Goal: Information Seeking & Learning: Learn about a topic

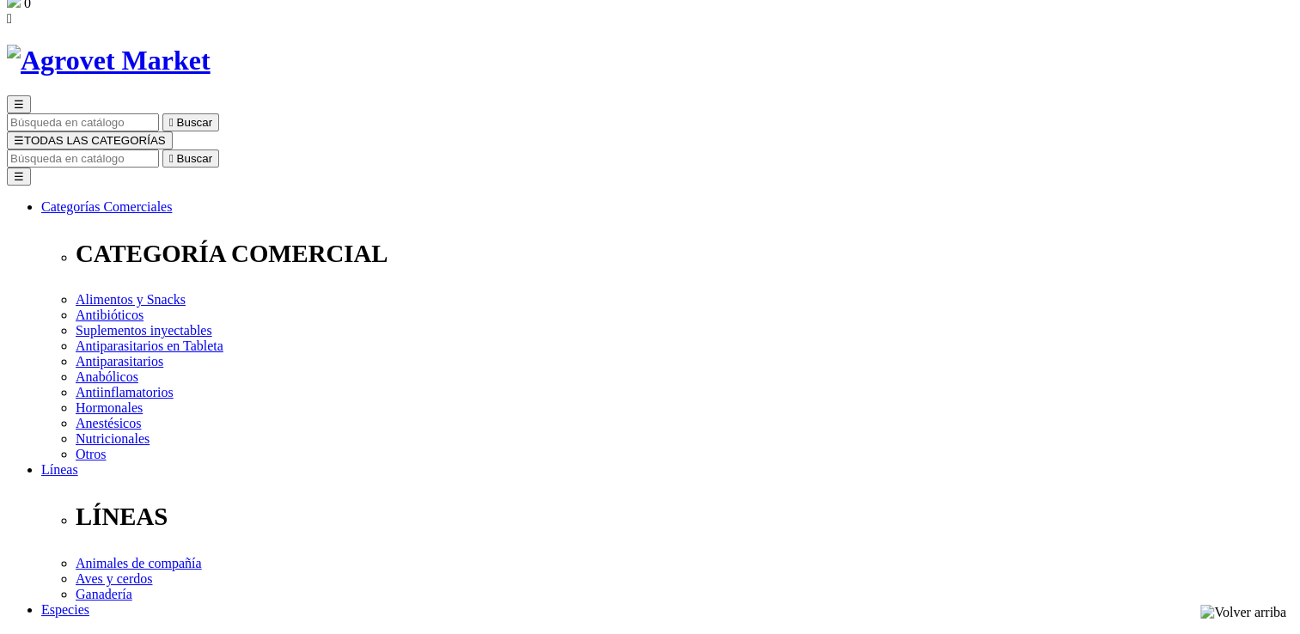
scroll to position [69, 0]
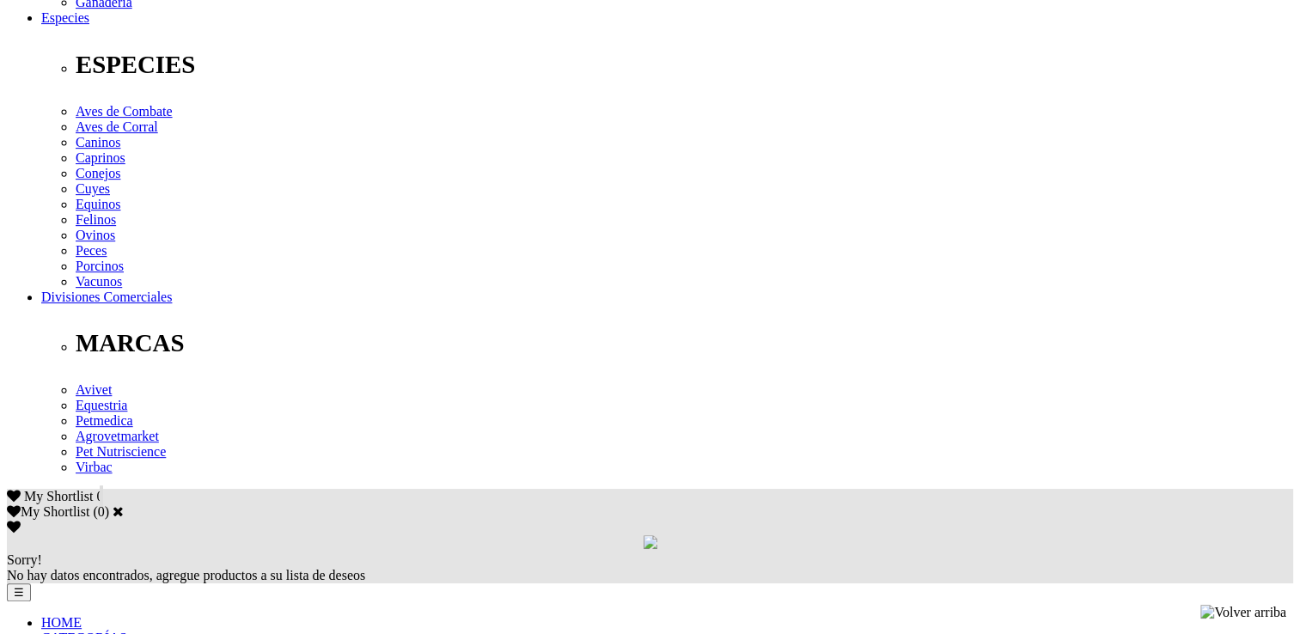
scroll to position [687, 0]
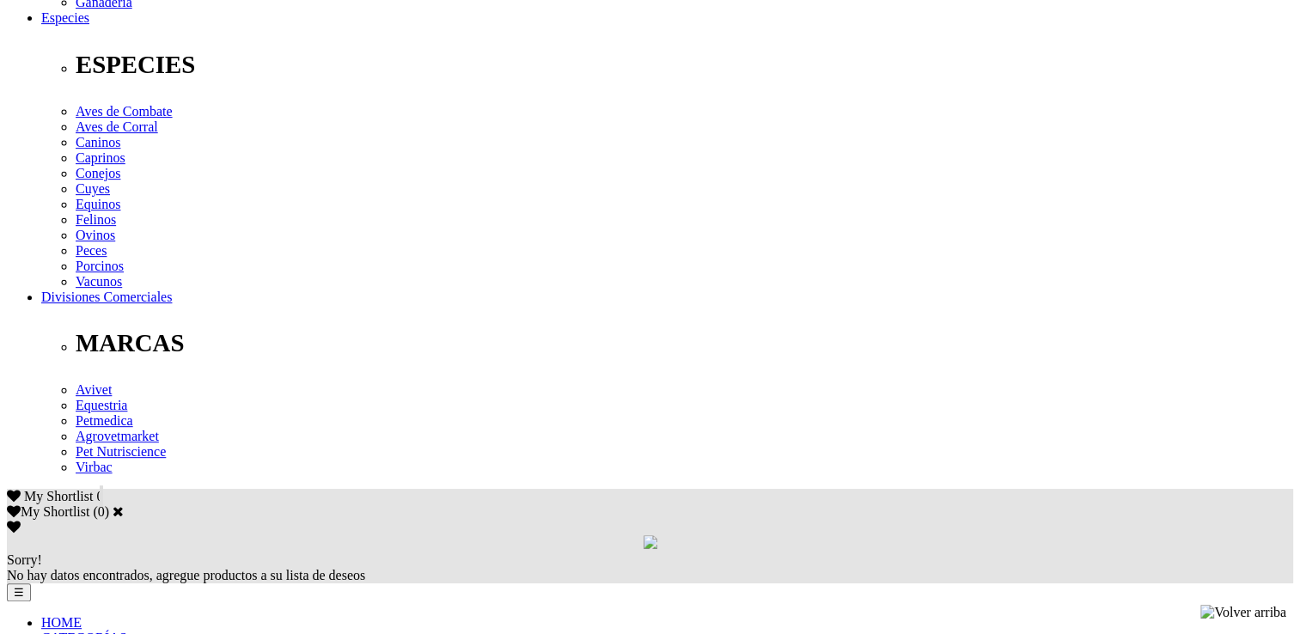
scroll to position [653, 0]
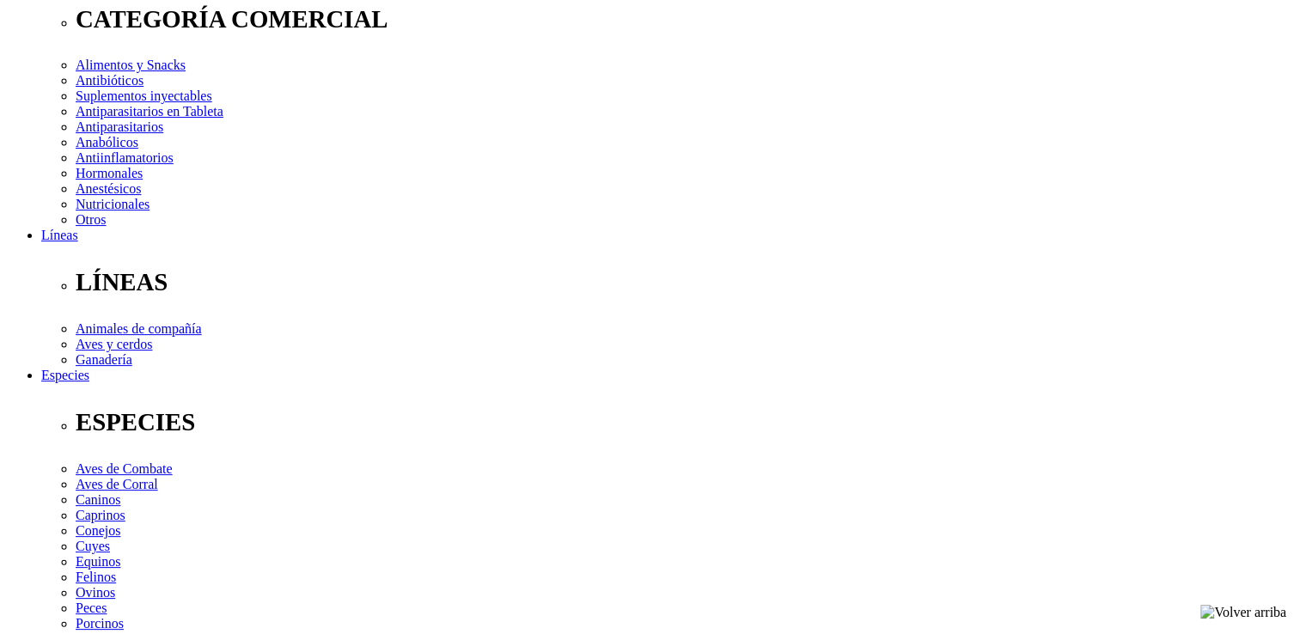
scroll to position [275, 0]
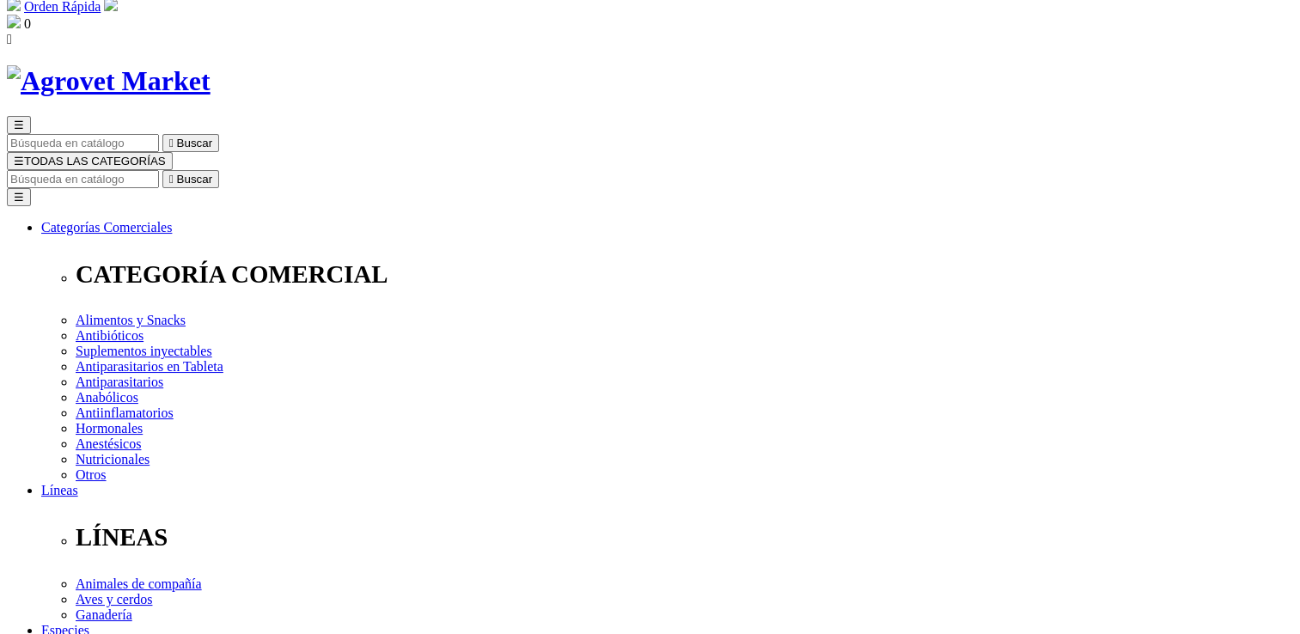
scroll to position [0, 0]
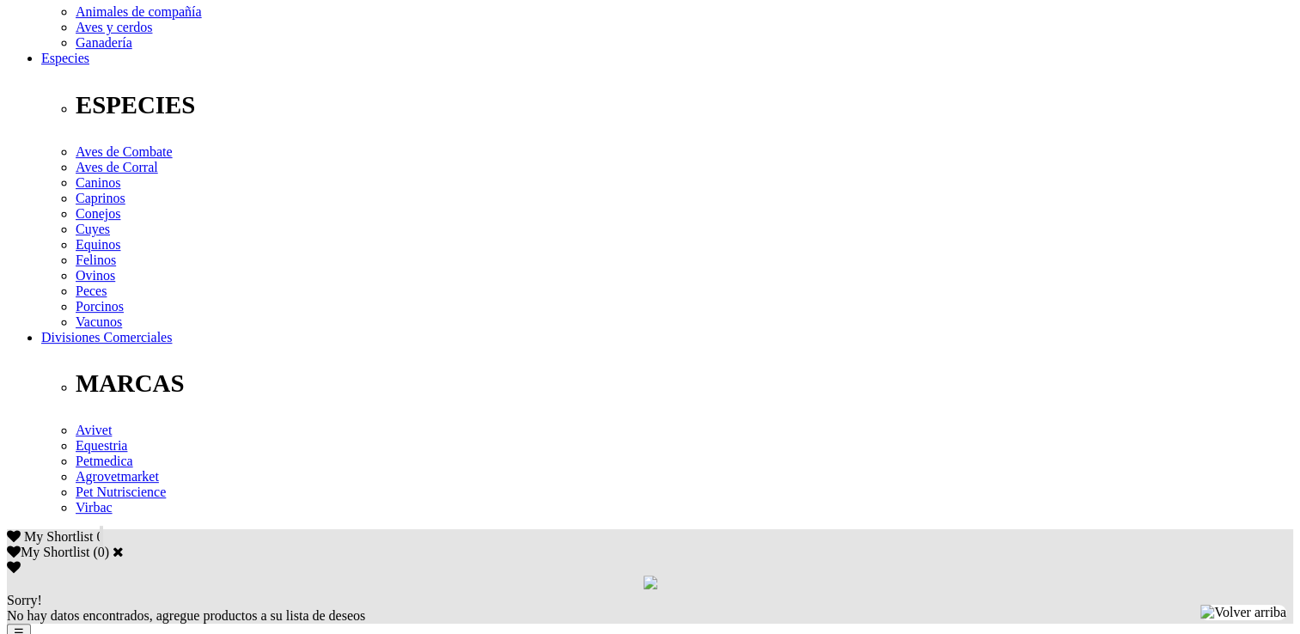
scroll to position [584, 0]
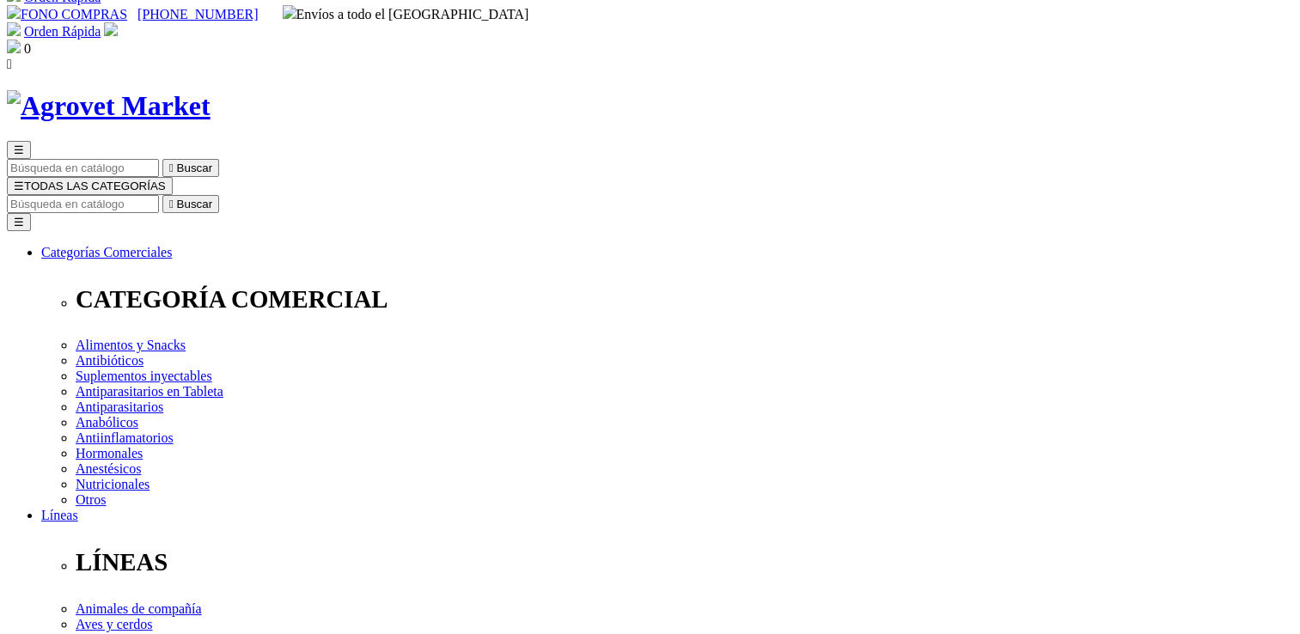
scroll to position [0, 0]
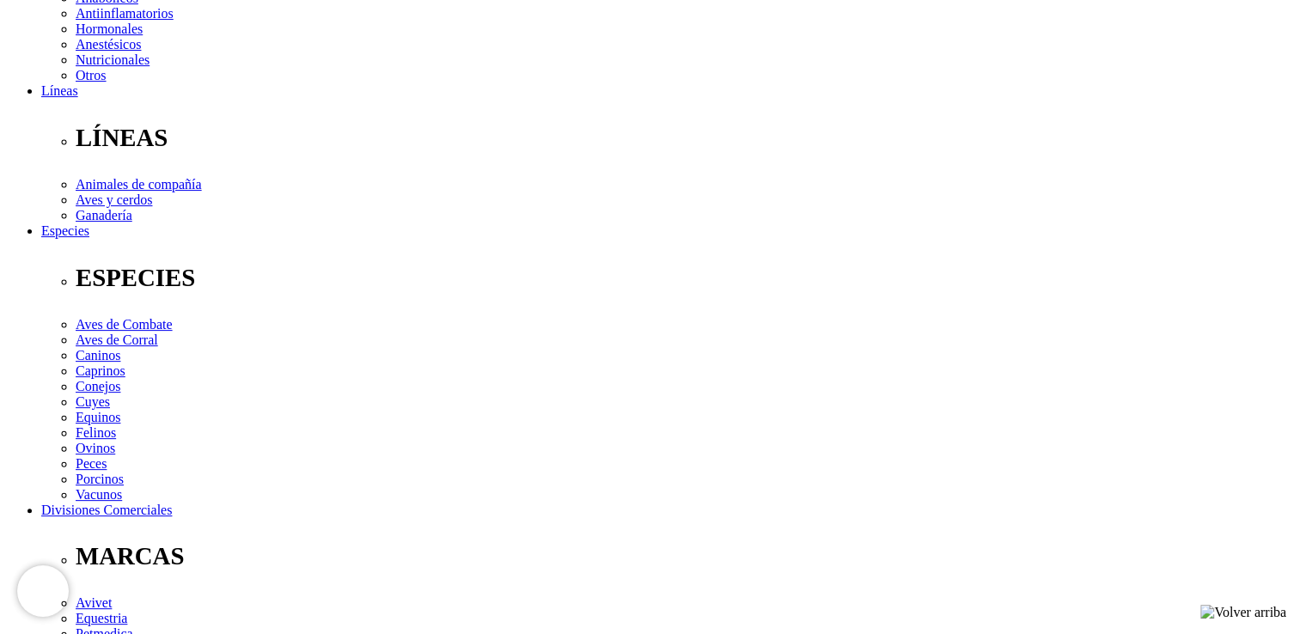
scroll to position [447, 0]
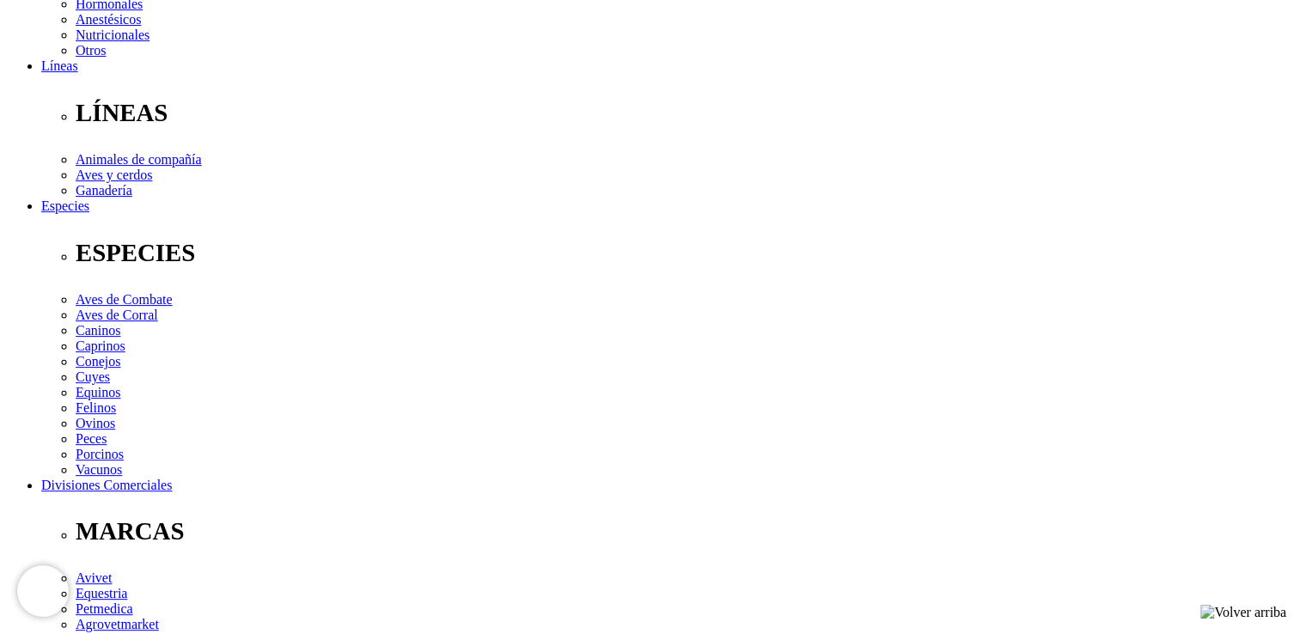
scroll to position [481, 0]
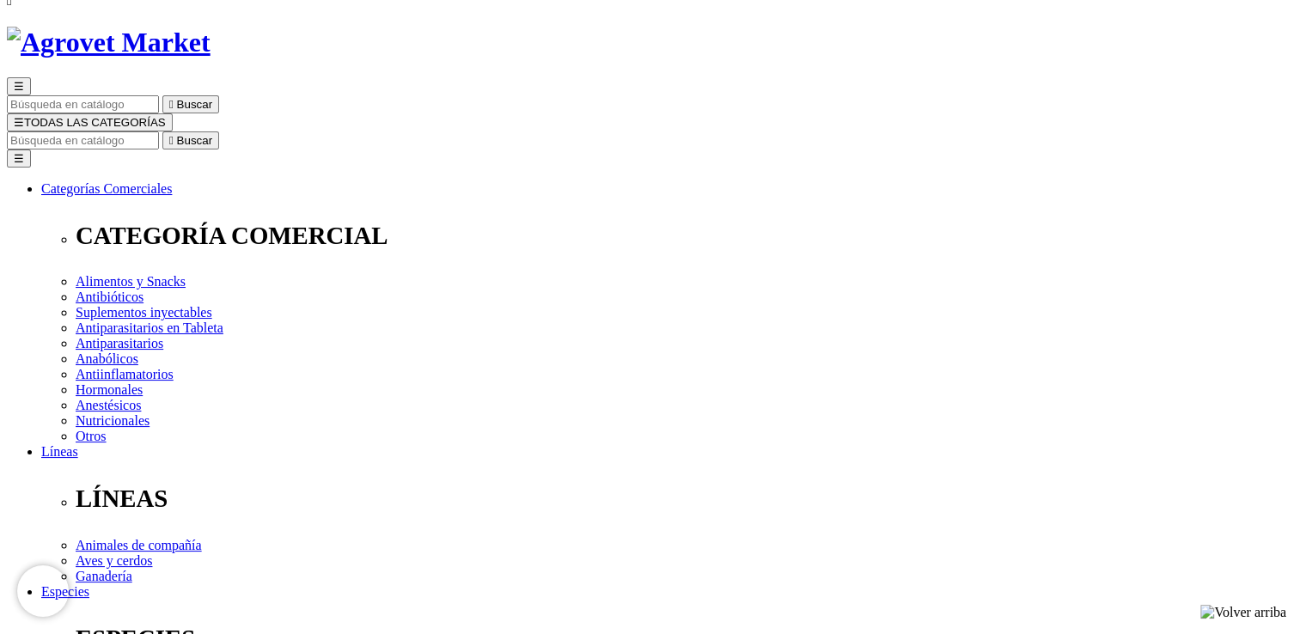
scroll to position [69, 0]
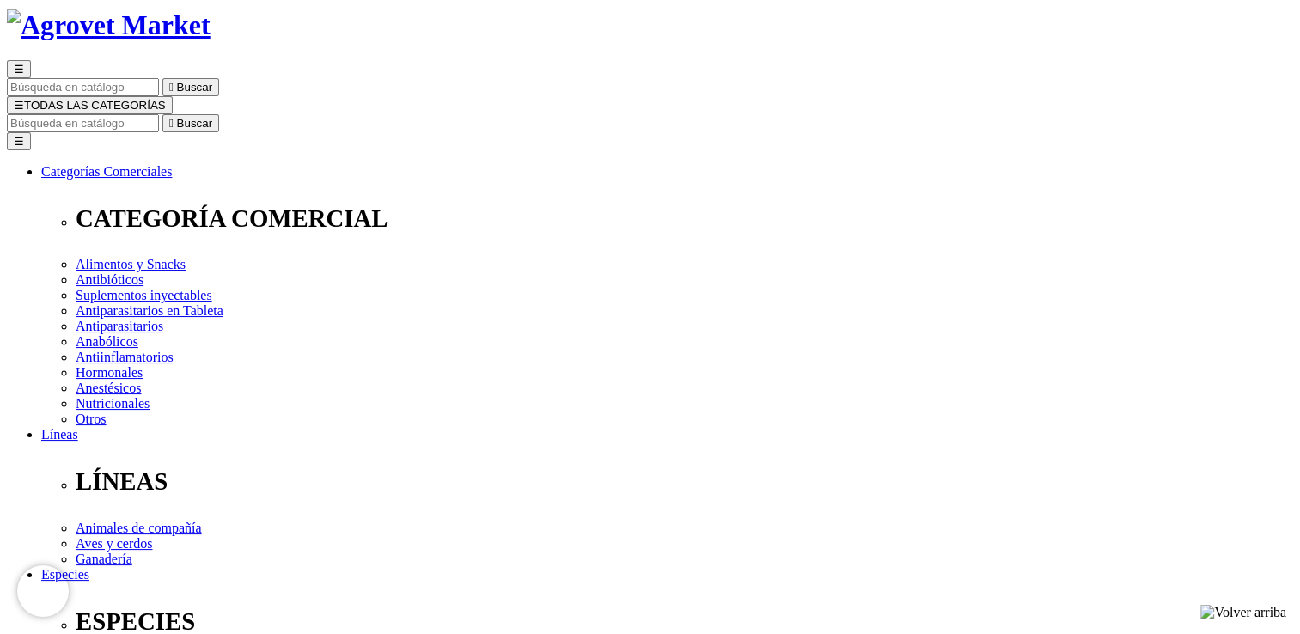
scroll to position [103, 0]
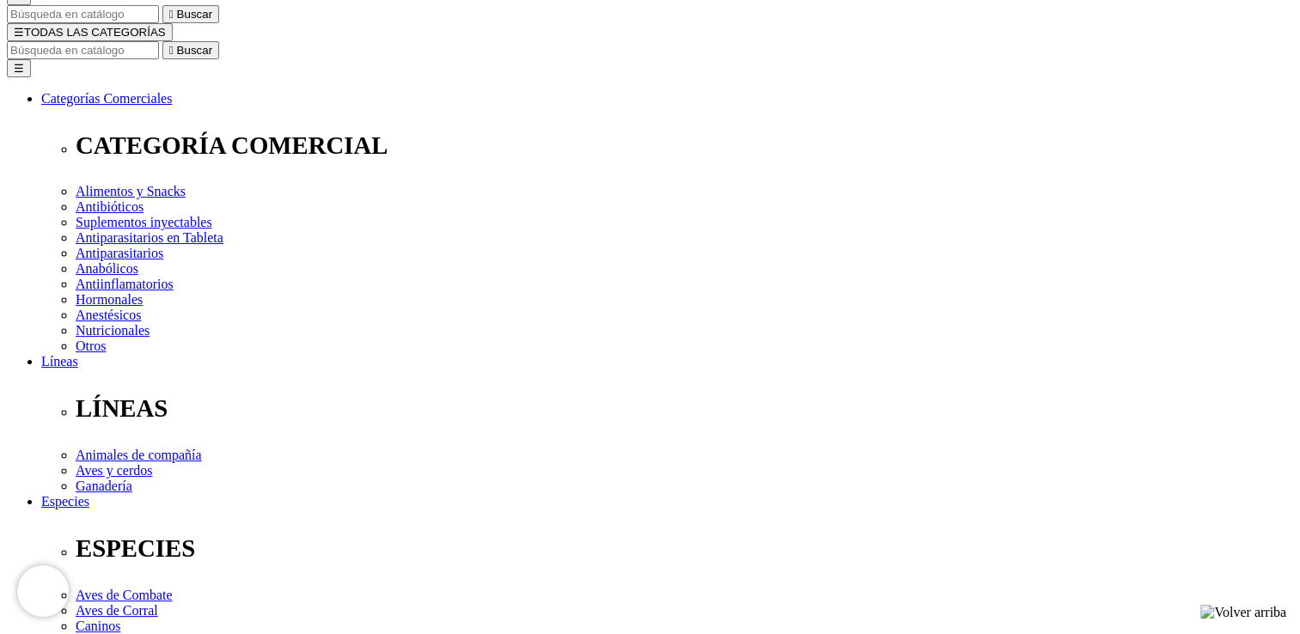
scroll to position [172, 0]
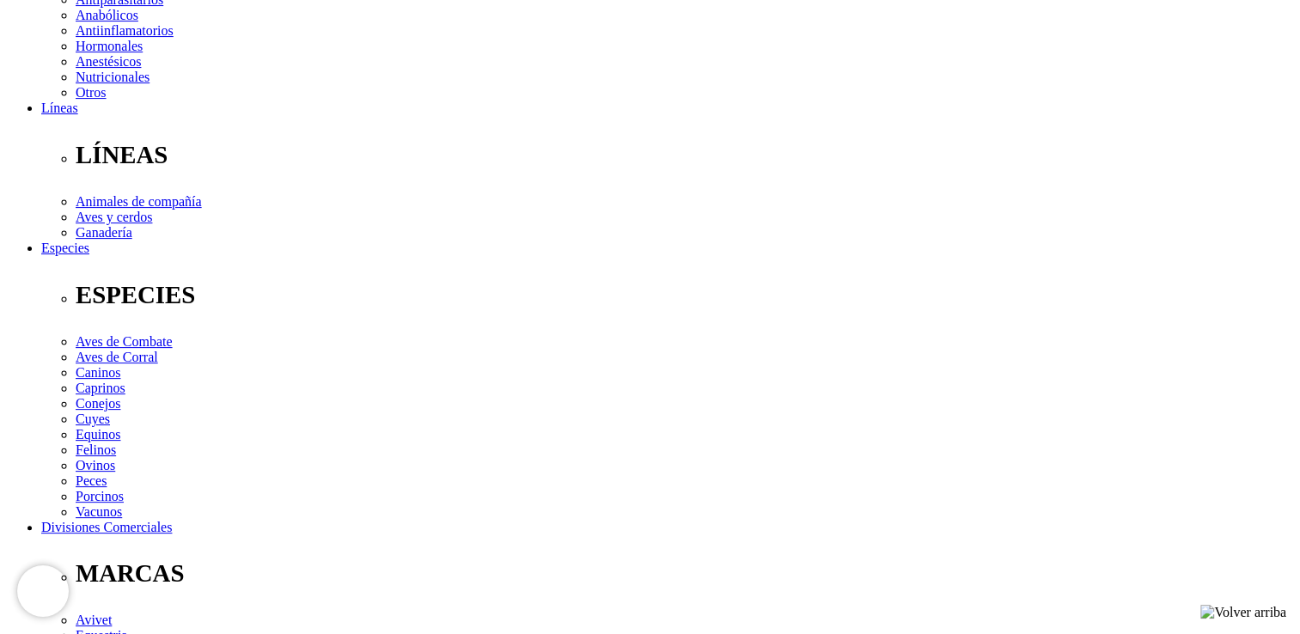
scroll to position [481, 0]
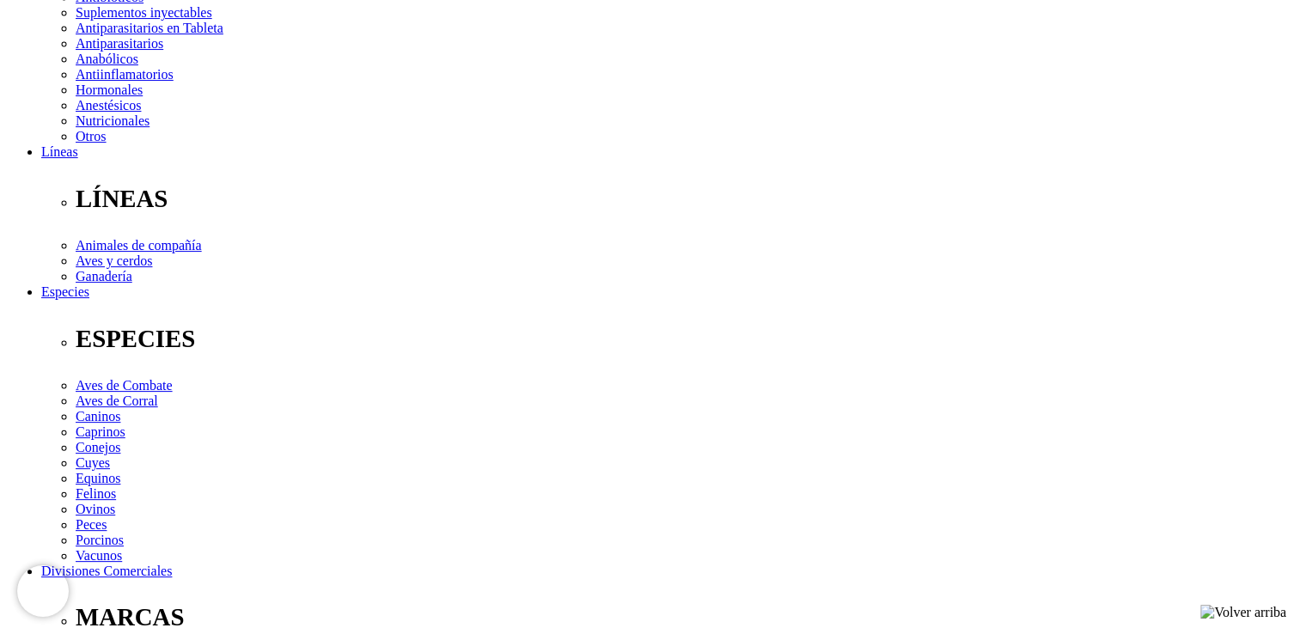
scroll to position [378, 0]
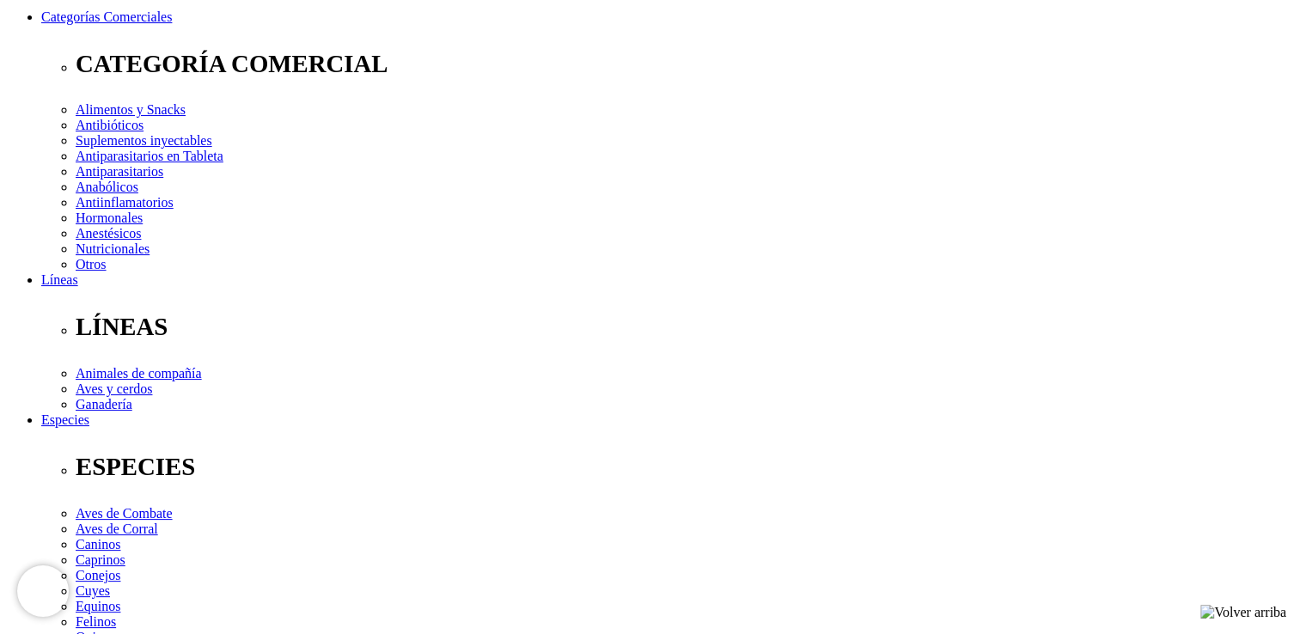
scroll to position [240, 0]
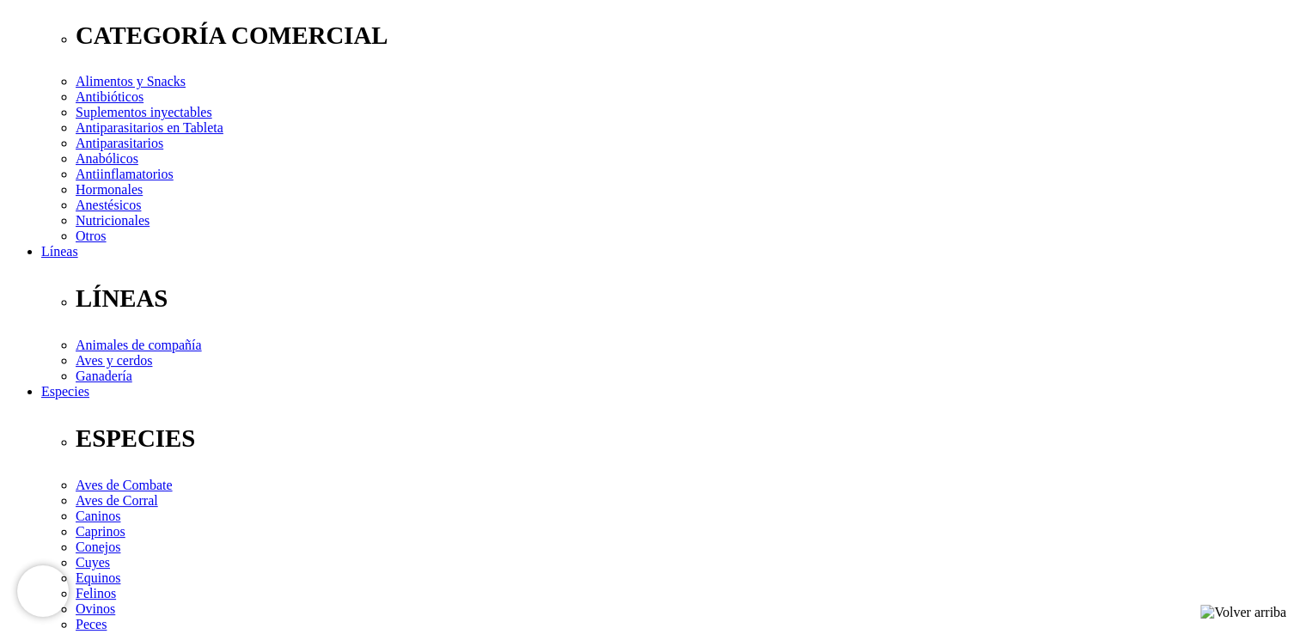
scroll to position [268, 0]
